Goal: Task Accomplishment & Management: Use online tool/utility

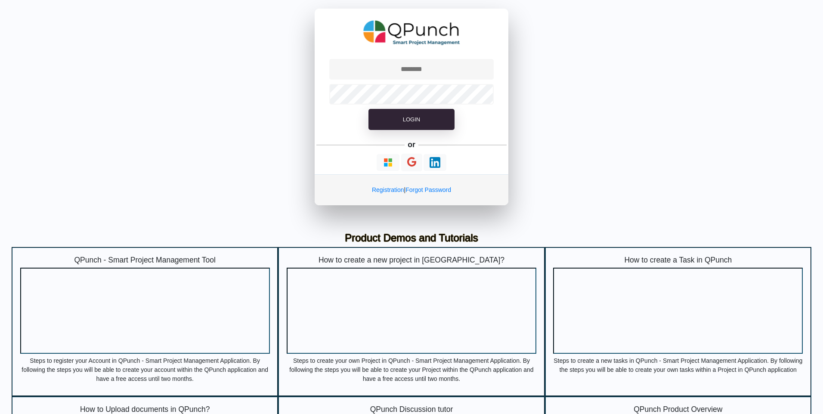
click at [617, 145] on div "Login or Registration | Forgot Password Product Demos and Tutorials QPunch - Sm…" at bounding box center [411, 356] width 823 height 713
click at [514, 37] on div "Login or Registration | Forgot Password Product Demos and Tutorials QPunch - Sm…" at bounding box center [411, 356] width 823 height 713
click at [411, 70] on input "text" at bounding box center [411, 69] width 165 height 21
paste input "**********"
type input "**********"
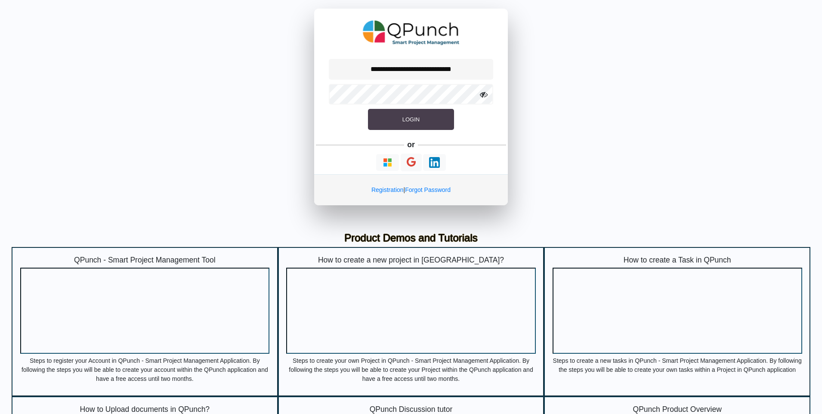
click at [433, 114] on button "Login" at bounding box center [411, 120] width 86 height 22
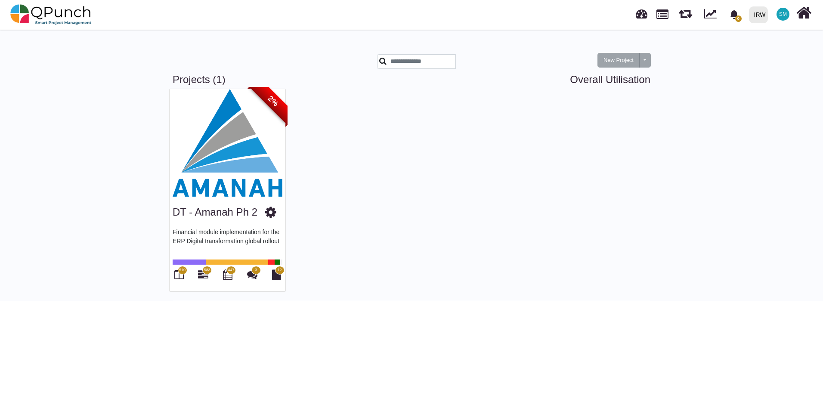
click at [738, 14] on icon "bell fill" at bounding box center [733, 14] width 9 height 9
click at [257, 151] on img at bounding box center [228, 143] width 116 height 108
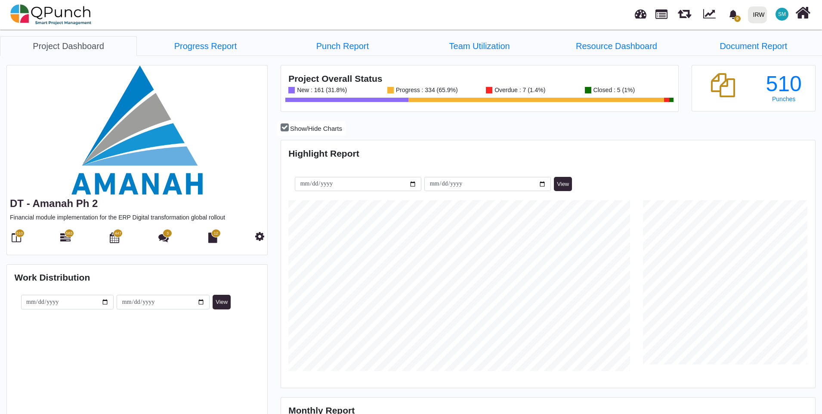
scroll to position [171, 177]
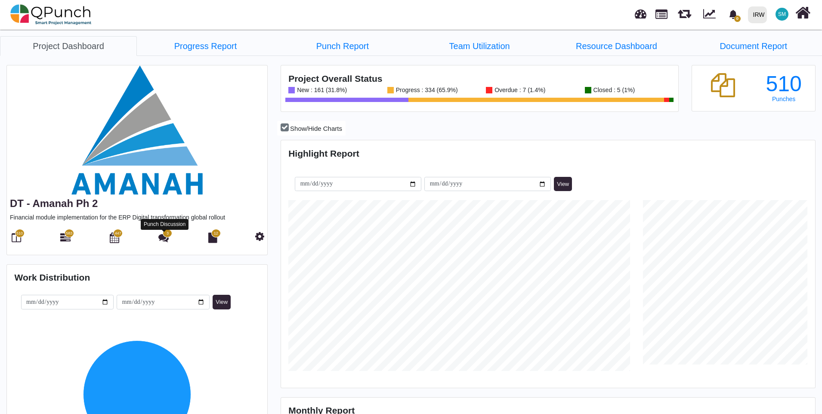
click at [164, 238] on icon at bounding box center [163, 237] width 10 height 10
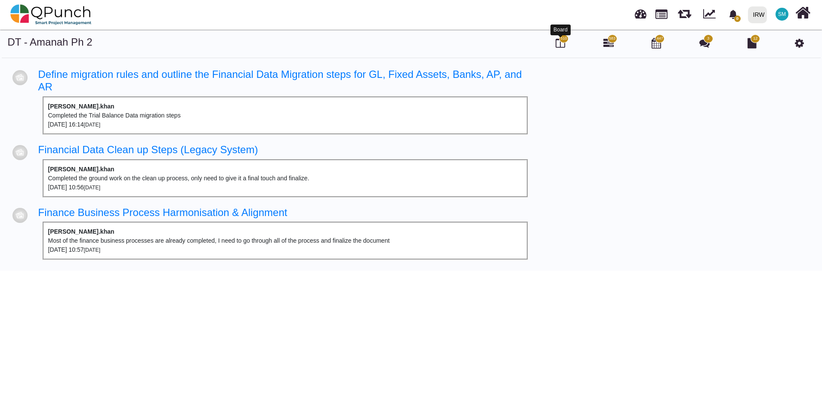
click at [558, 43] on icon at bounding box center [560, 43] width 9 height 10
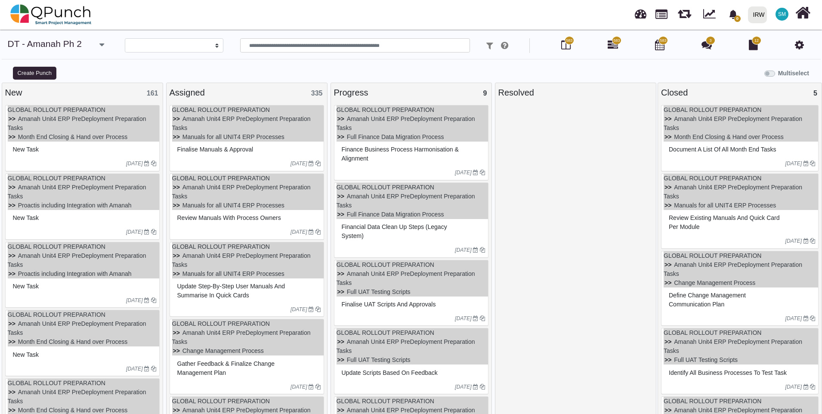
select select
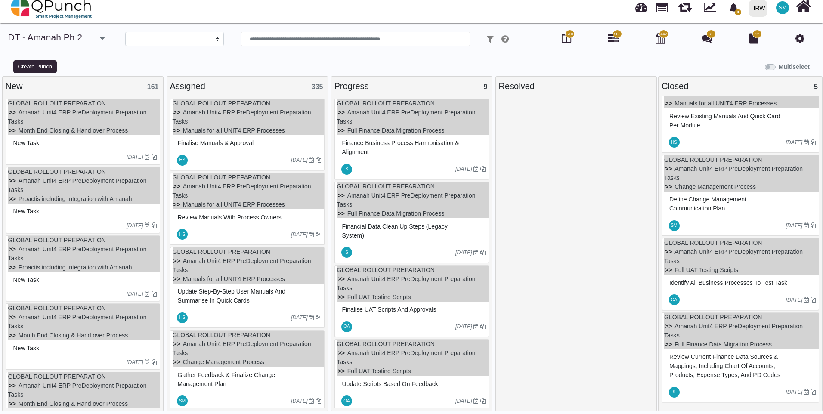
scroll to position [8, 0]
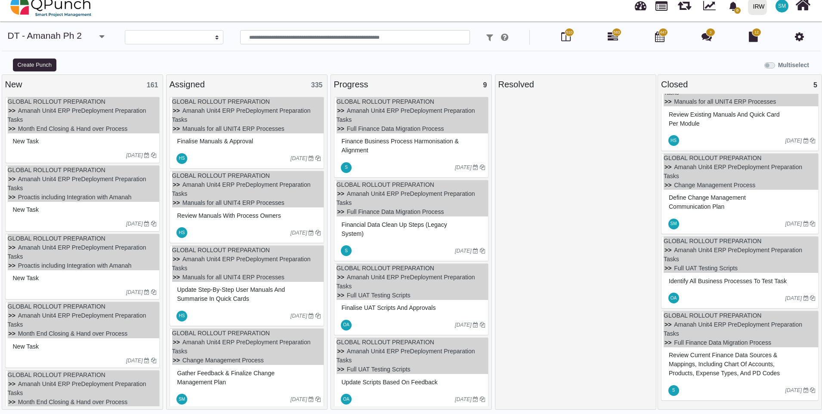
click at [703, 194] on span "Define change management communication plan" at bounding box center [707, 202] width 77 height 16
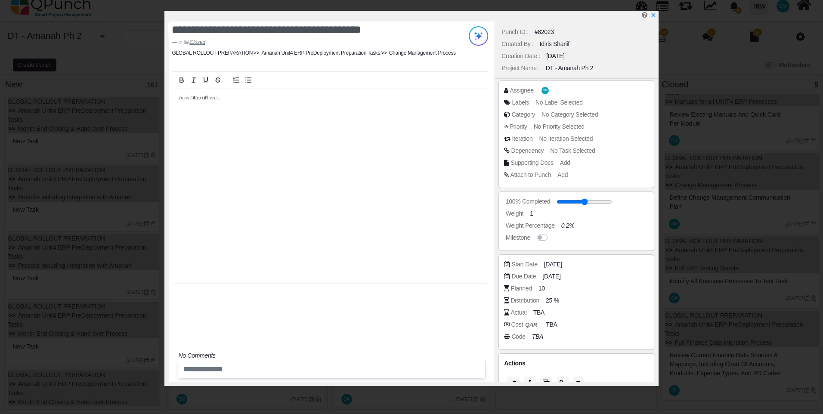
click at [293, 152] on div at bounding box center [329, 186] width 315 height 194
click at [414, 106] on div "**********" at bounding box center [329, 186] width 315 height 194
click at [654, 13] on icon "x" at bounding box center [652, 15] width 7 height 7
